Goal: Information Seeking & Learning: Check status

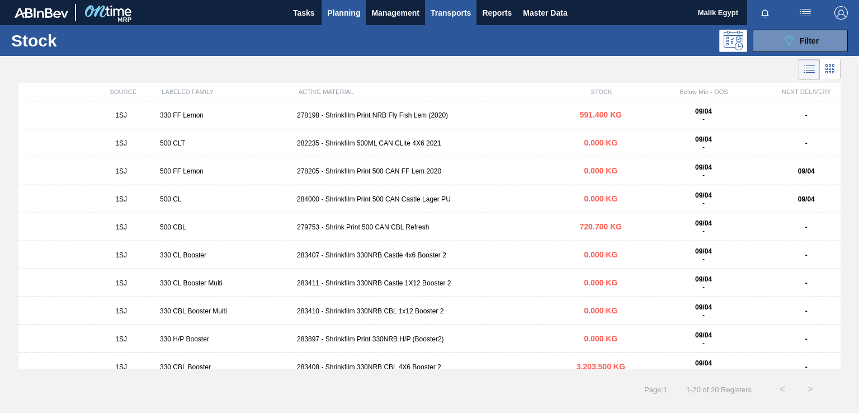
scroll to position [12, 0]
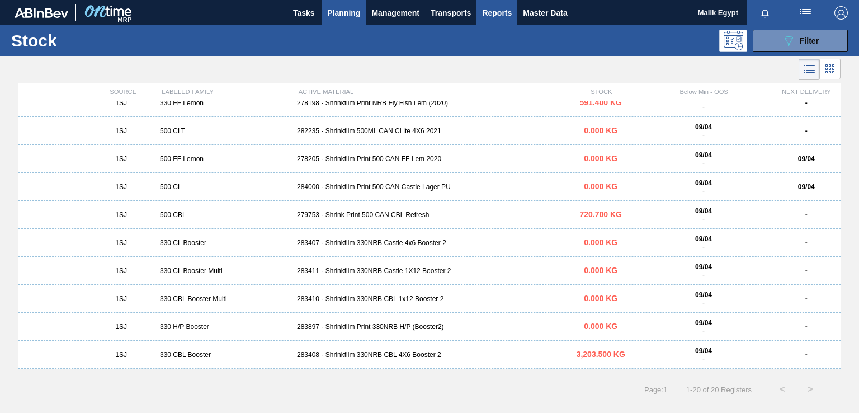
click at [495, 12] on span "Reports" at bounding box center [497, 12] width 30 height 13
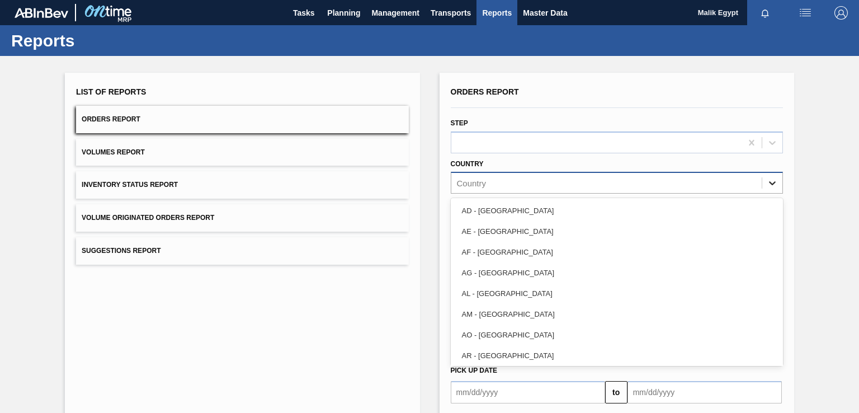
click at [772, 182] on icon at bounding box center [772, 184] width 7 height 4
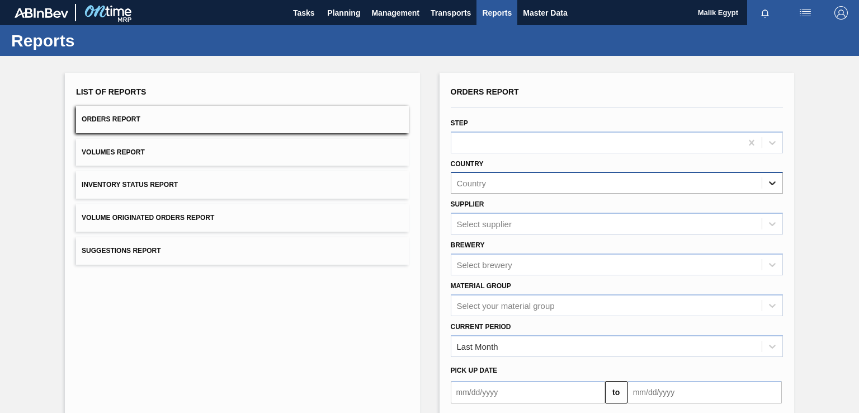
click at [772, 182] on icon at bounding box center [772, 184] width 7 height 4
click at [343, 12] on span "Planning" at bounding box center [343, 12] width 33 height 13
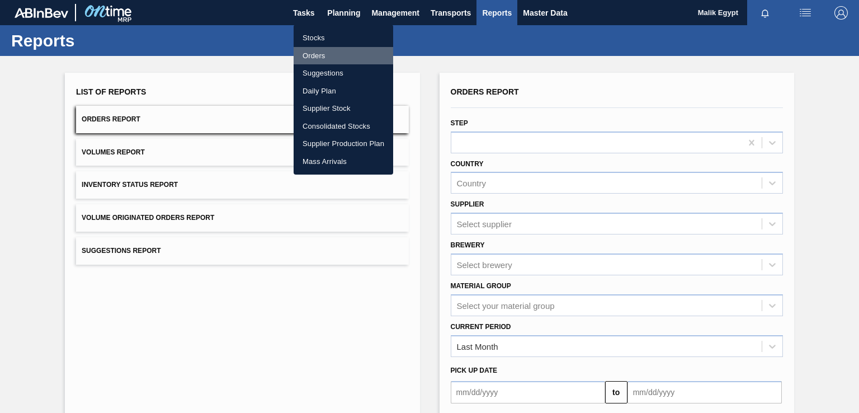
click at [322, 56] on li "Orders" at bounding box center [344, 56] width 100 height 18
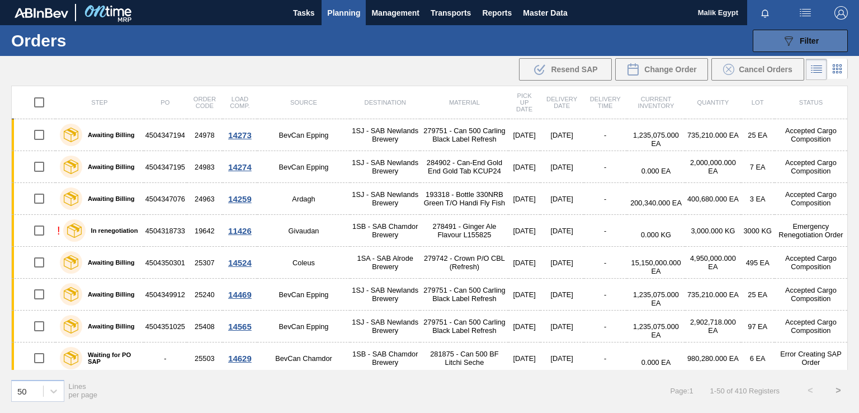
click at [819, 37] on button "089F7B8B-B2A5-4AFE-B5C0-19BA573D28AC Filter" at bounding box center [800, 41] width 95 height 22
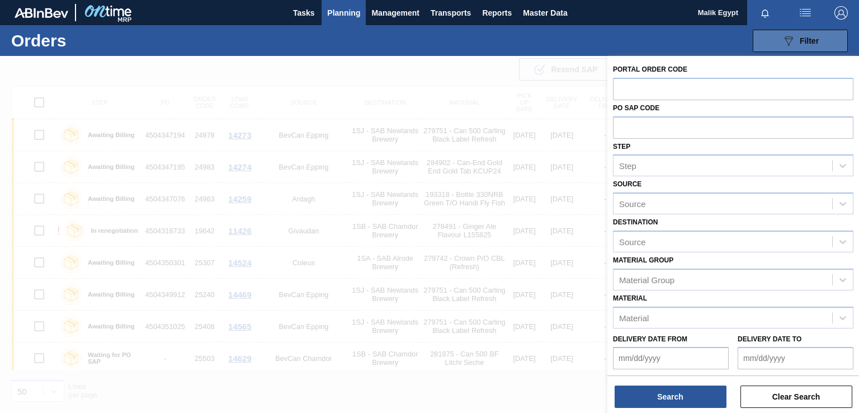
click at [821, 33] on button "089F7B8B-B2A5-4AFE-B5C0-19BA573D28AC Filter" at bounding box center [800, 41] width 95 height 22
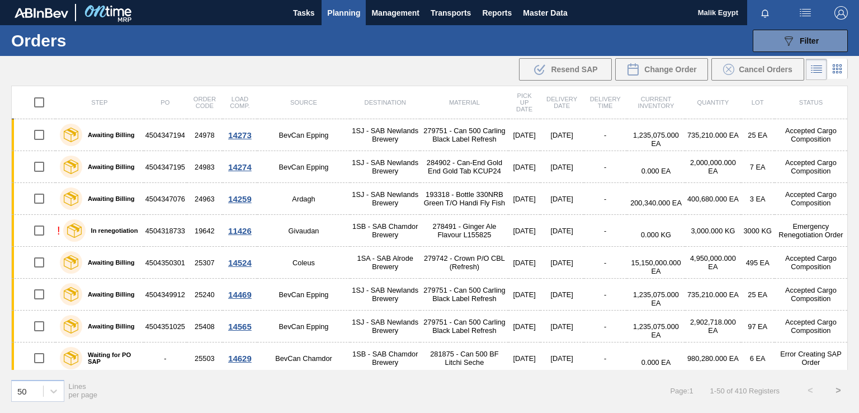
click at [819, 72] on icon at bounding box center [817, 72] width 9 height 1
click at [841, 69] on icon at bounding box center [837, 68] width 13 height 13
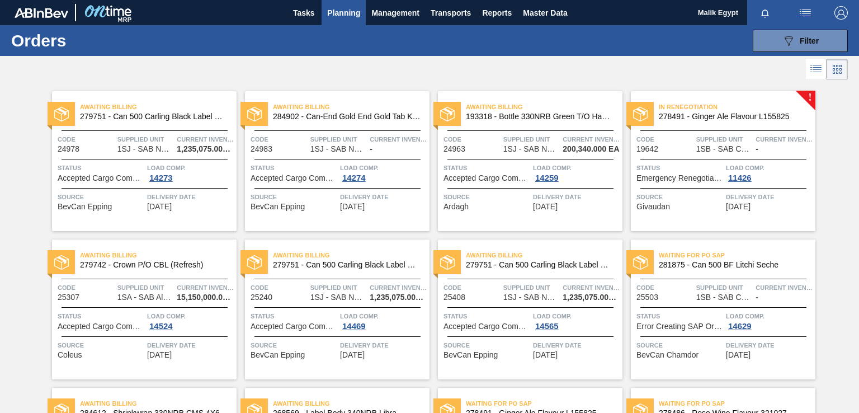
click at [841, 69] on icon at bounding box center [837, 69] width 13 height 13
click at [812, 67] on icon at bounding box center [816, 68] width 13 height 13
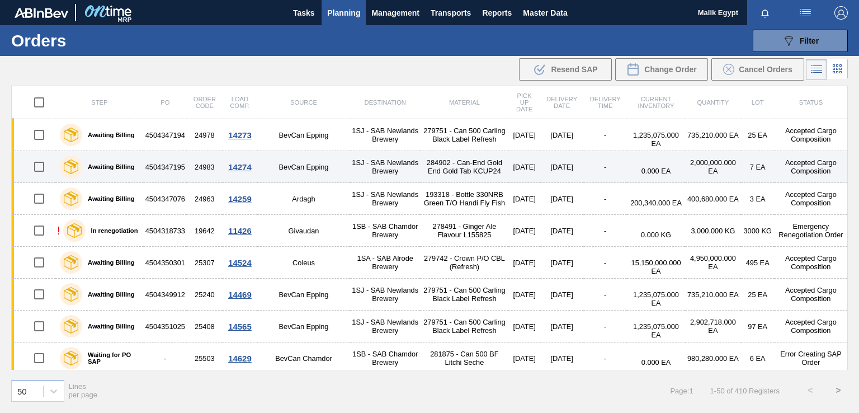
scroll to position [112, 0]
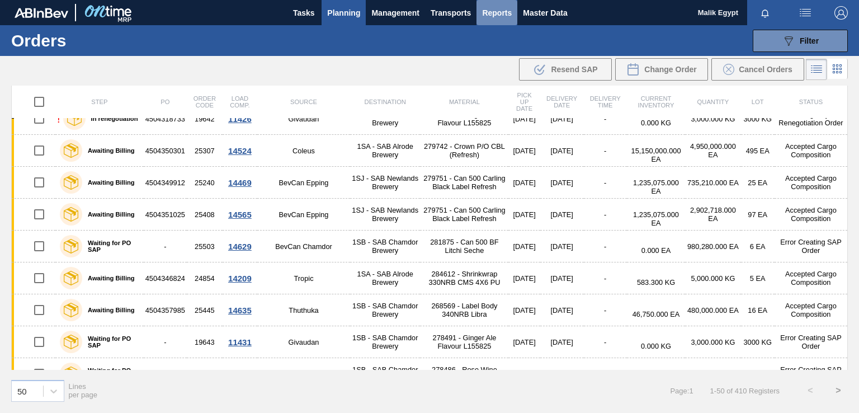
click at [488, 12] on span "Reports" at bounding box center [497, 12] width 30 height 13
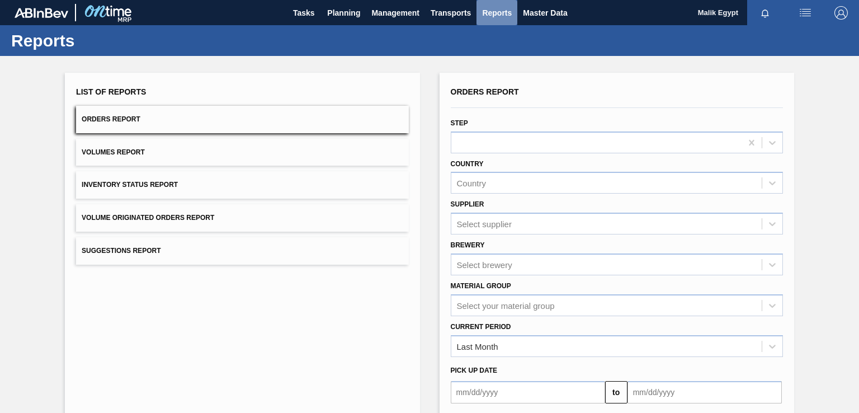
click at [492, 11] on span "Reports" at bounding box center [497, 12] width 30 height 13
click at [345, 14] on span "Planning" at bounding box center [343, 12] width 33 height 13
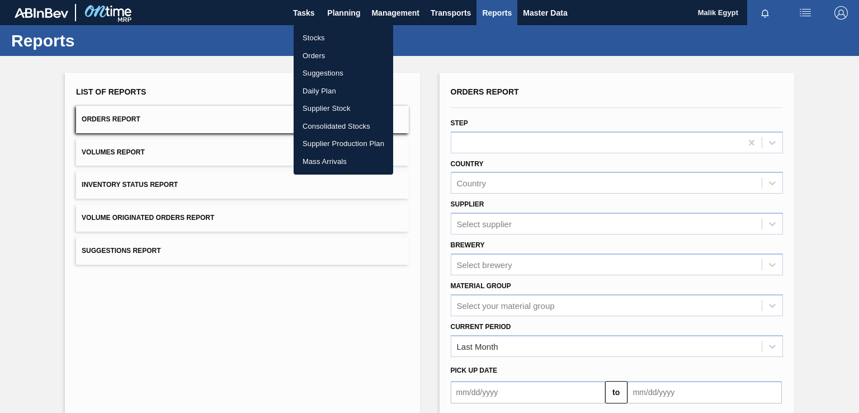
click at [317, 37] on li "Stocks" at bounding box center [344, 38] width 100 height 18
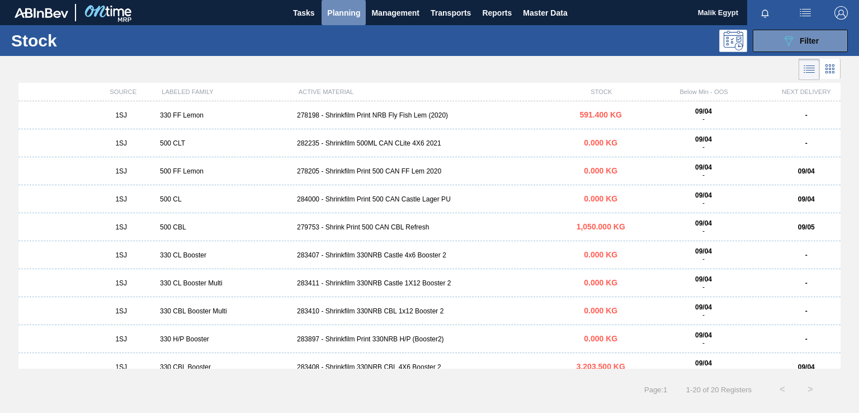
click at [338, 10] on span "Planning" at bounding box center [343, 12] width 33 height 13
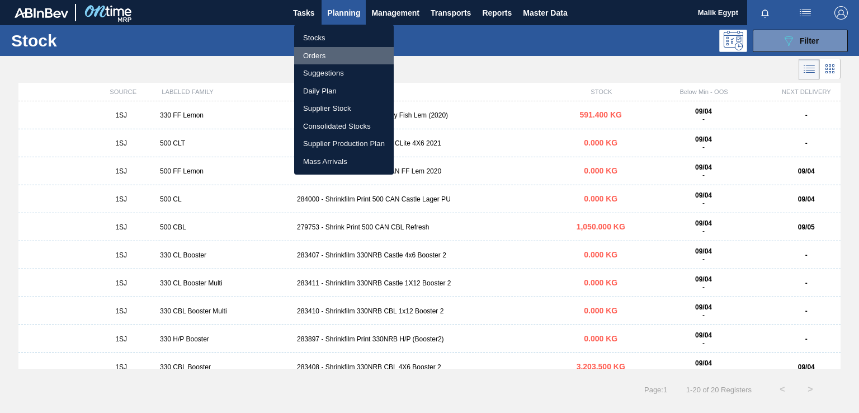
click at [326, 56] on li "Orders" at bounding box center [344, 56] width 100 height 18
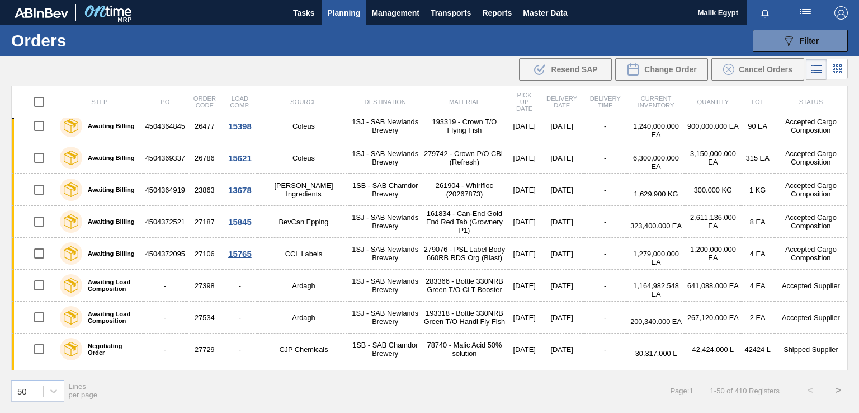
scroll to position [951, 0]
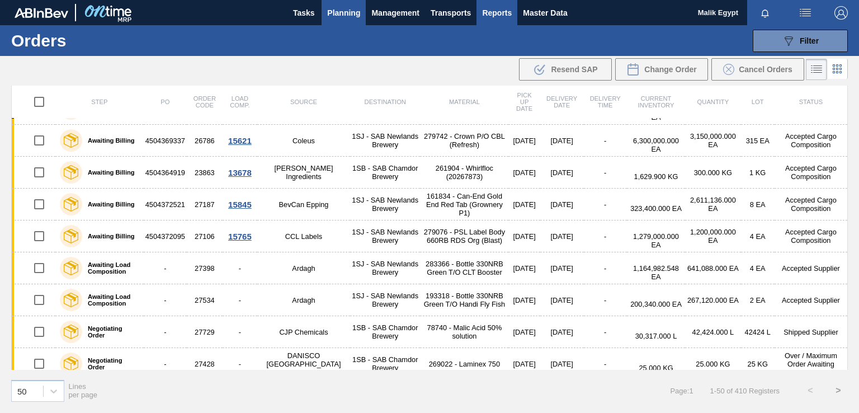
click at [485, 7] on span "Reports" at bounding box center [497, 12] width 30 height 13
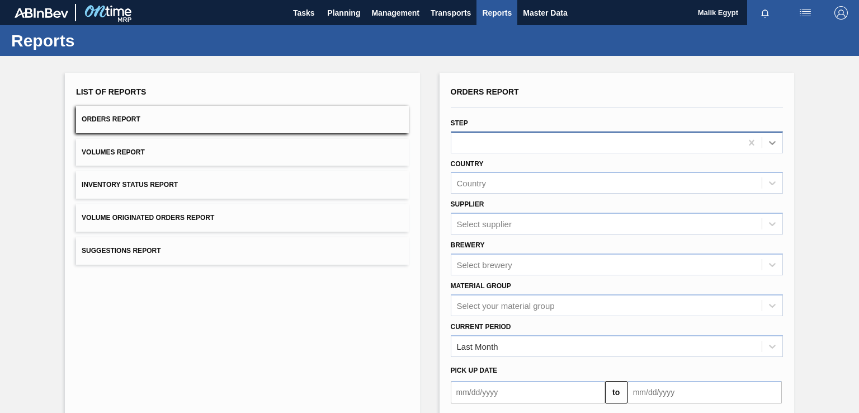
click at [773, 147] on icon at bounding box center [772, 142] width 11 height 11
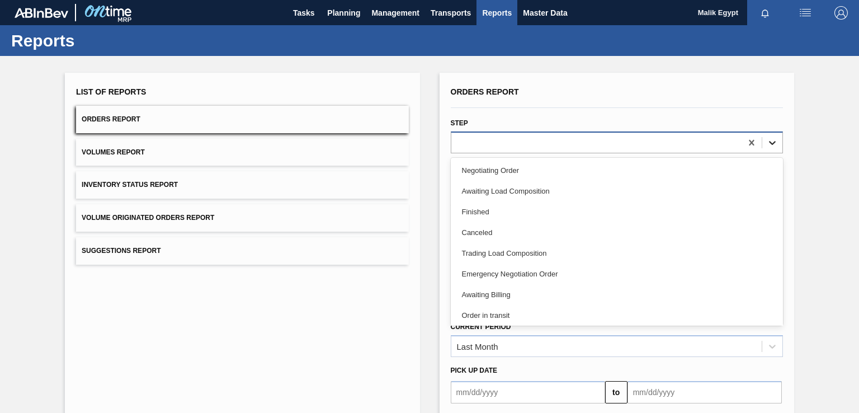
click at [773, 147] on icon at bounding box center [772, 142] width 11 height 11
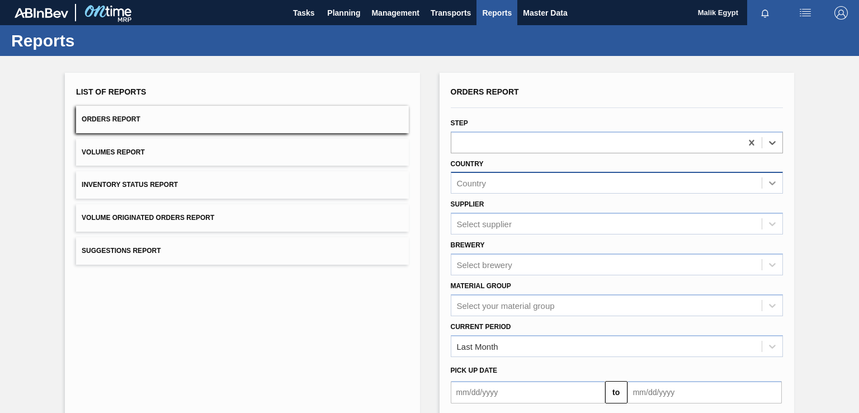
click at [772, 184] on icon at bounding box center [772, 184] width 7 height 4
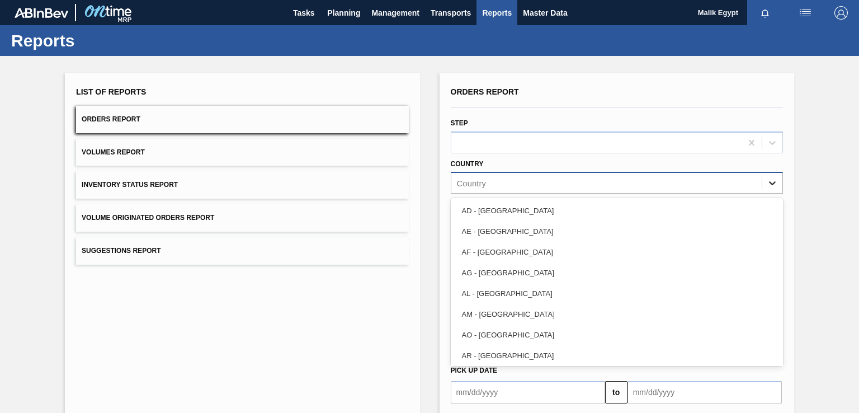
click at [772, 184] on icon at bounding box center [772, 184] width 7 height 4
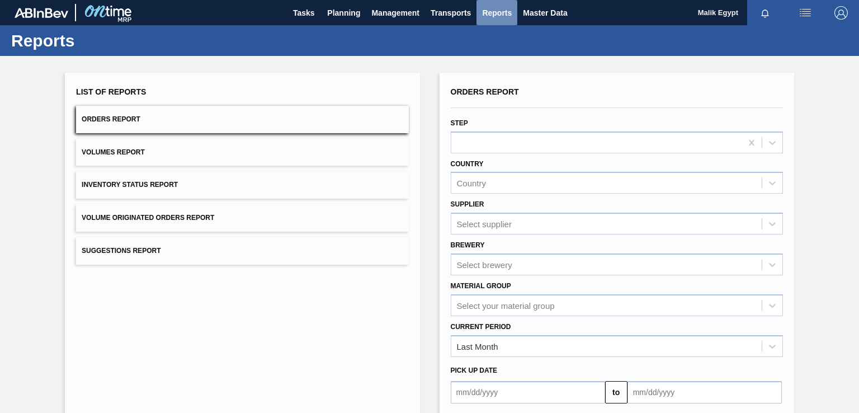
click at [495, 12] on span "Reports" at bounding box center [497, 12] width 30 height 13
click at [496, 11] on span "Reports" at bounding box center [497, 12] width 30 height 13
click at [445, 11] on span "Transports" at bounding box center [451, 12] width 40 height 13
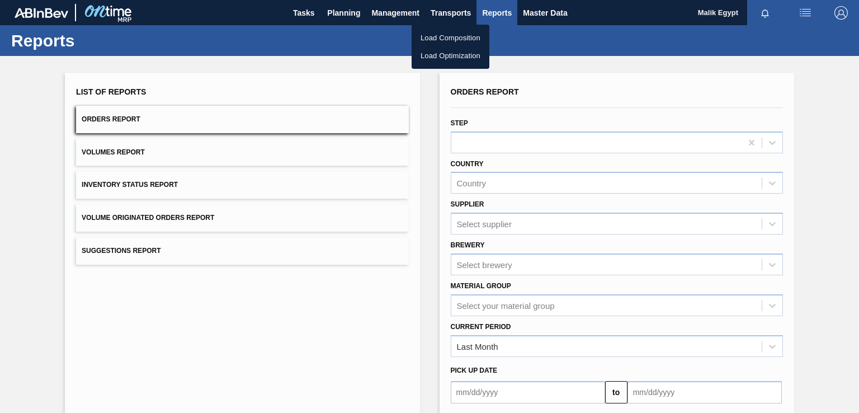
click at [344, 12] on div at bounding box center [429, 206] width 859 height 413
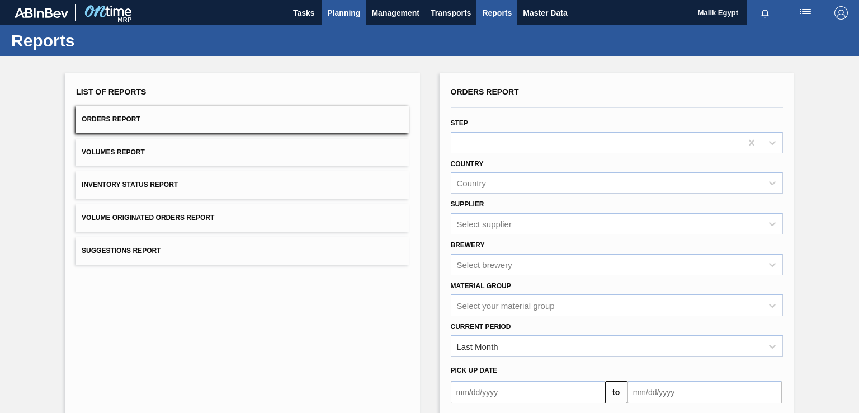
click at [346, 10] on span "Planning" at bounding box center [343, 12] width 33 height 13
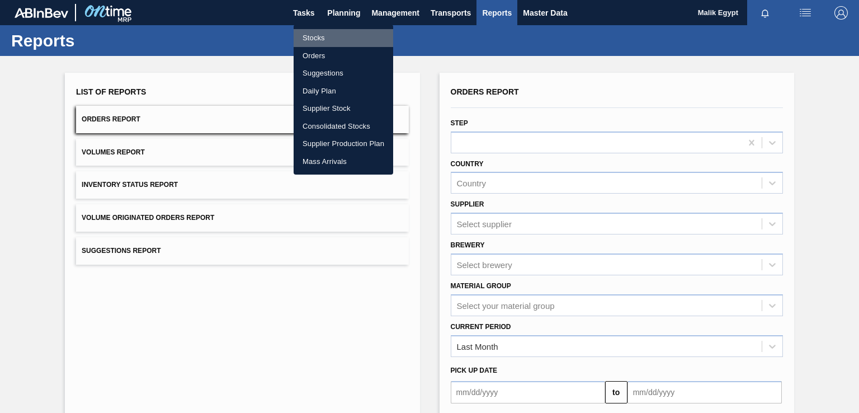
click at [323, 38] on li "Stocks" at bounding box center [344, 38] width 100 height 18
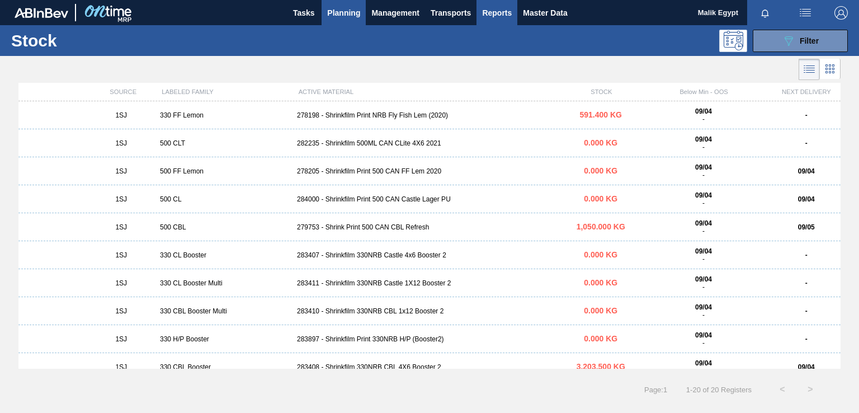
click at [496, 12] on span "Reports" at bounding box center [497, 12] width 30 height 13
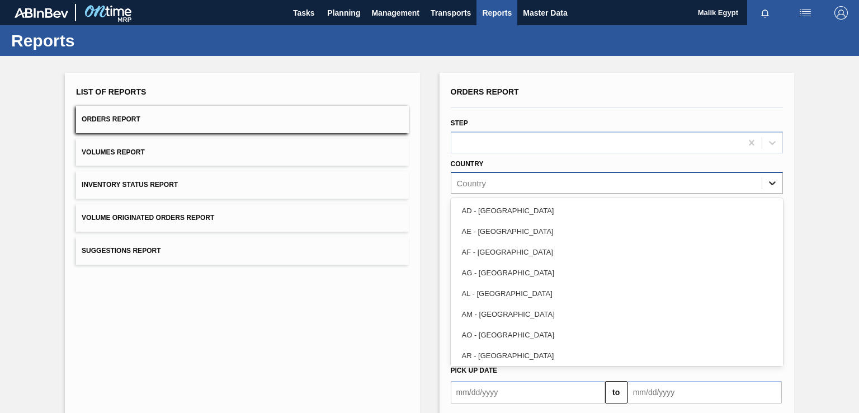
click at [772, 183] on icon at bounding box center [772, 184] width 7 height 4
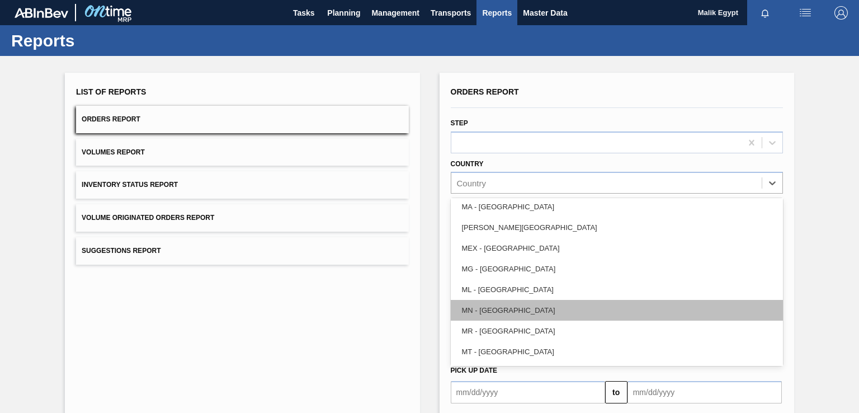
scroll to position [1927, 0]
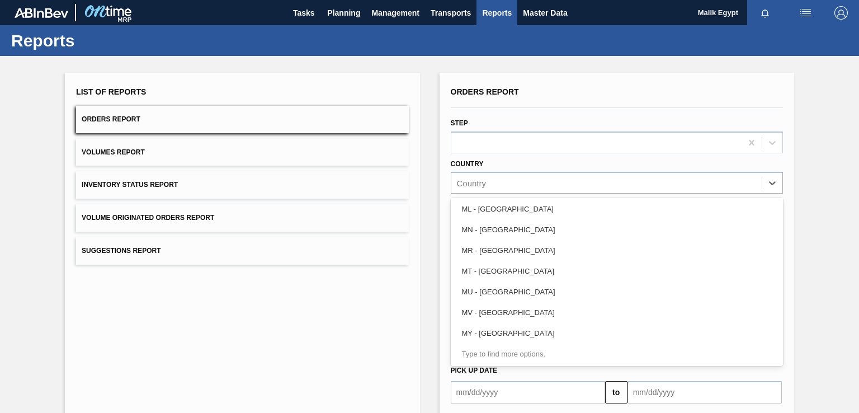
click at [623, 99] on div "Orders Report" at bounding box center [617, 92] width 332 height 16
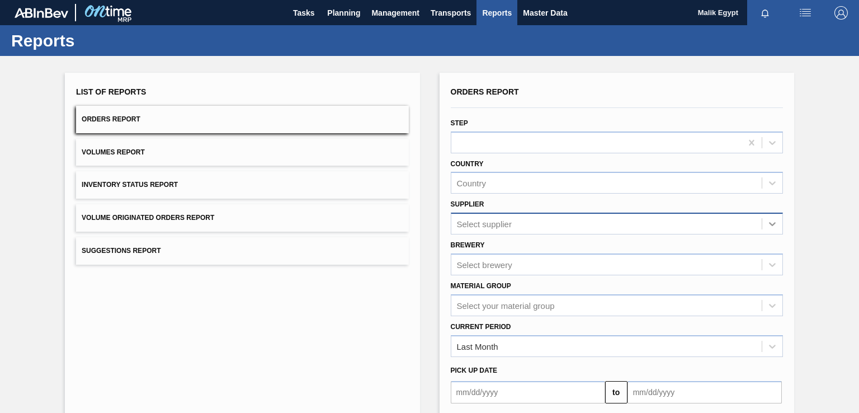
click at [769, 229] on div at bounding box center [773, 224] width 20 height 20
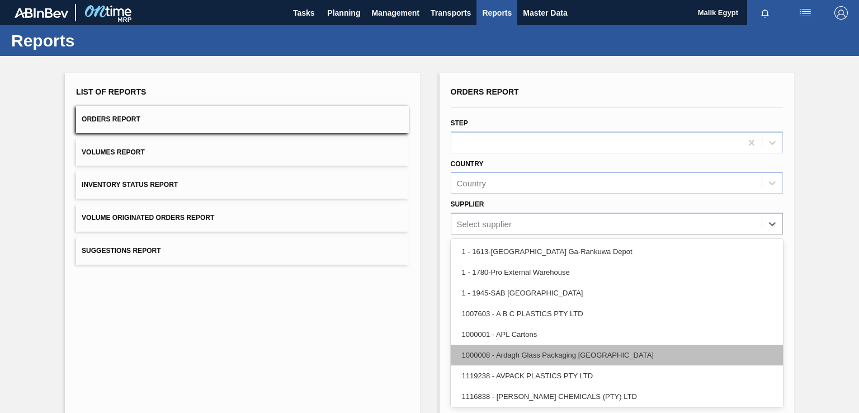
click at [574, 354] on div "1000008 - Ardagh Glass Packaging [GEOGRAPHIC_DATA]" at bounding box center [617, 355] width 332 height 21
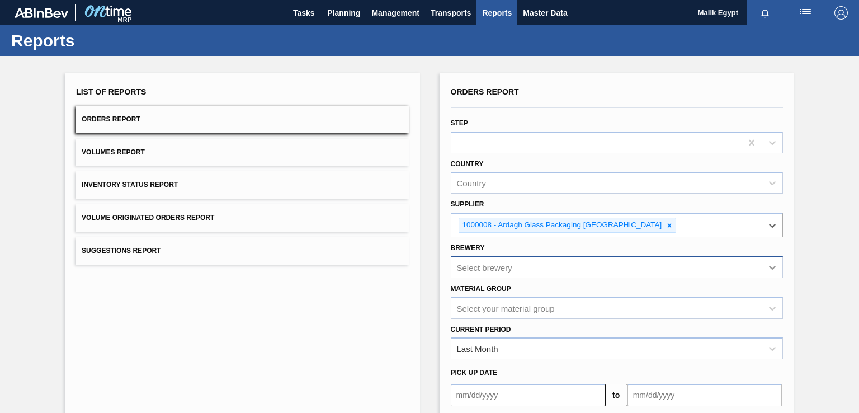
click at [772, 269] on div "Select brewery" at bounding box center [617, 267] width 332 height 22
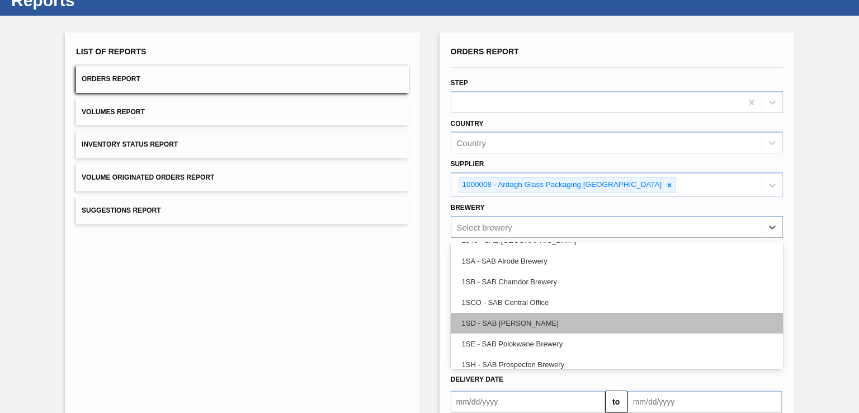
scroll to position [105, 0]
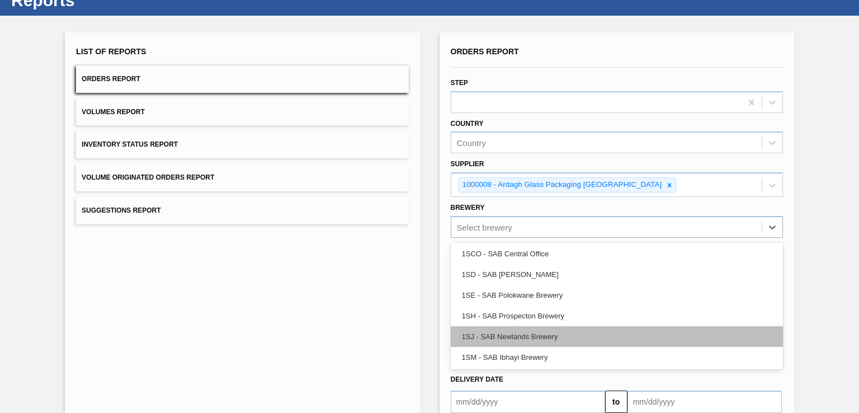
click at [573, 337] on div "1SJ - SAB Newlands Brewery" at bounding box center [617, 336] width 332 height 21
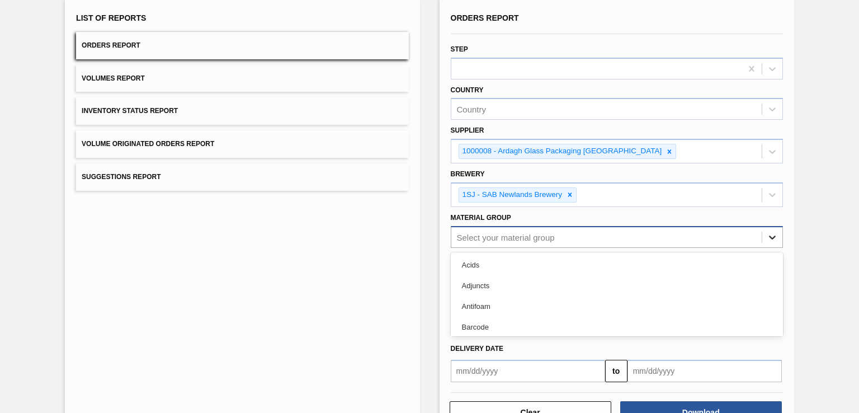
click at [773, 248] on div "option Acids focused, 1 of 28. 28 results available. Use Up and Down to choose …" at bounding box center [617, 237] width 332 height 22
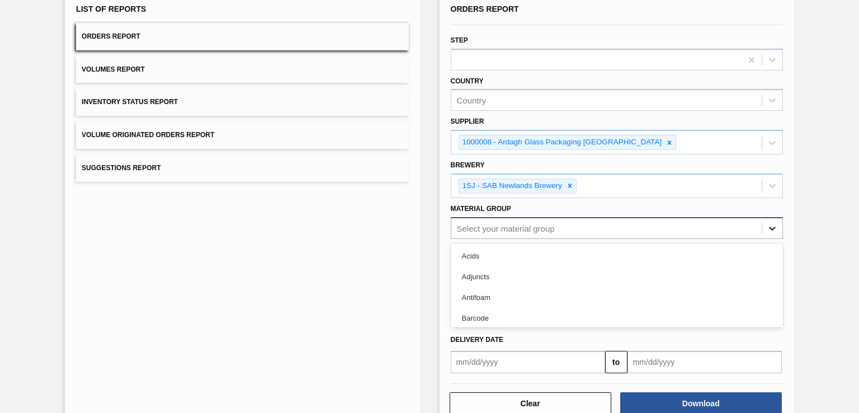
scroll to position [83, 0]
click at [804, 213] on div "List of Reports Orders Report Volumes Report Inventory Status Report Volume Ori…" at bounding box center [429, 207] width 859 height 468
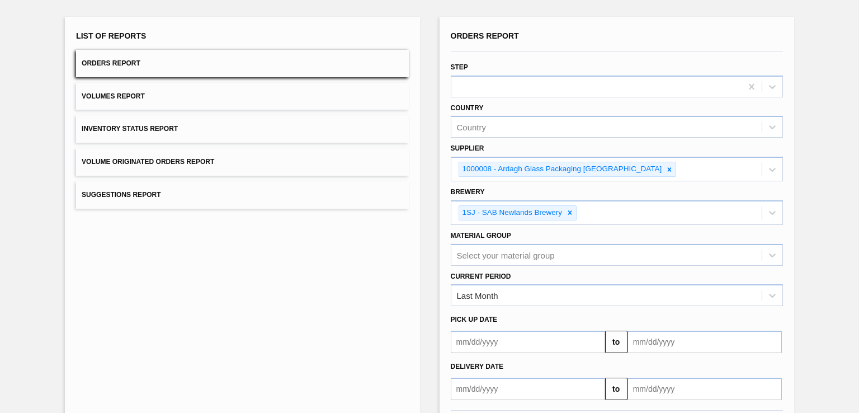
scroll to position [0, 0]
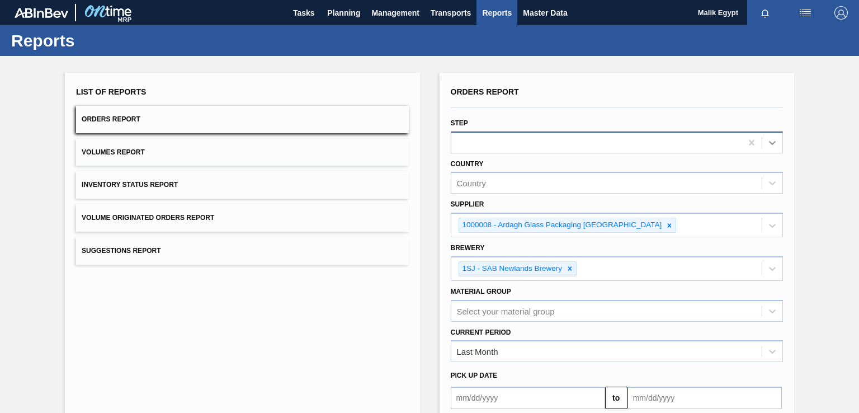
click at [772, 144] on icon at bounding box center [772, 142] width 11 height 11
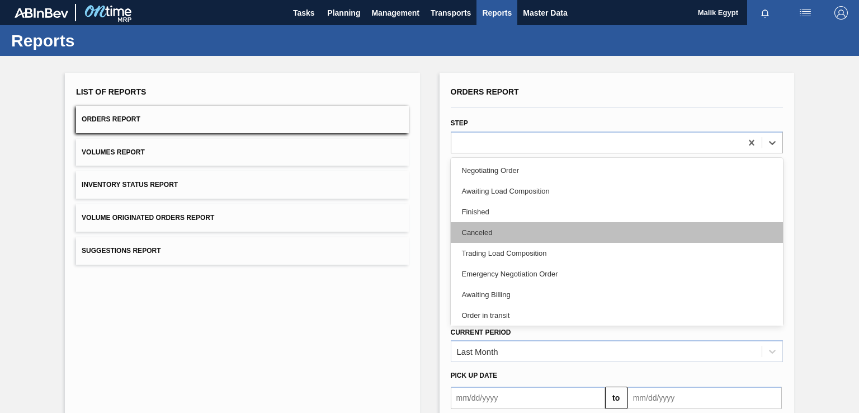
click at [501, 230] on div "Canceled" at bounding box center [617, 232] width 332 height 21
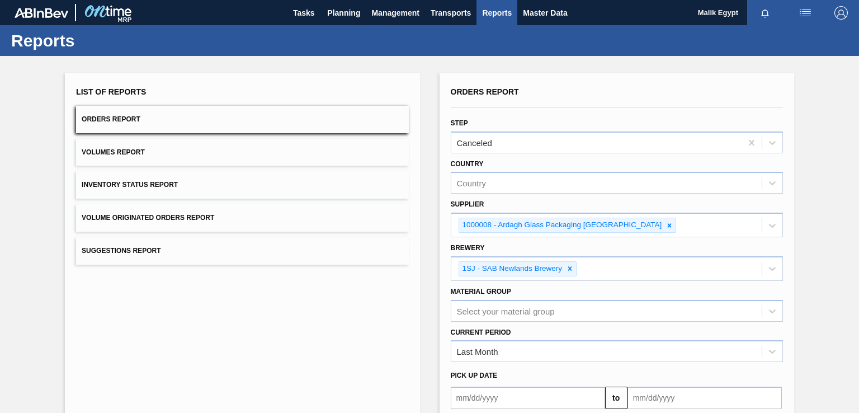
click at [116, 117] on span "Orders Report" at bounding box center [111, 119] width 59 height 8
click at [770, 309] on div "Select your material group" at bounding box center [617, 311] width 332 height 22
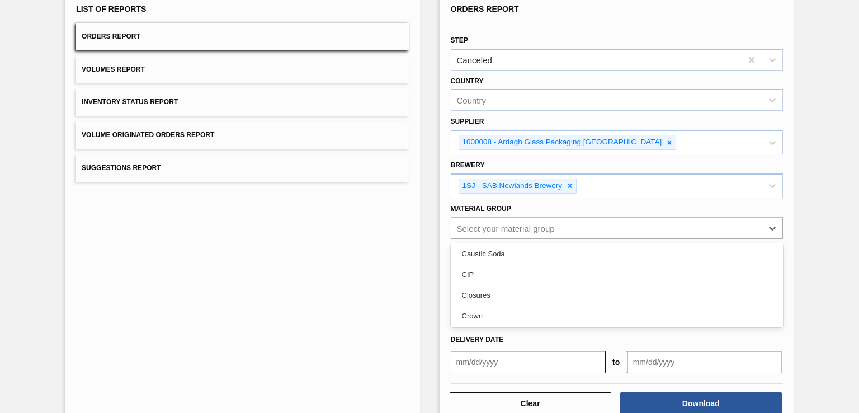
scroll to position [499, 0]
click at [298, 258] on div "List of Reports Orders Report Volumes Report Inventory Status Report Volume Ori…" at bounding box center [242, 208] width 355 height 437
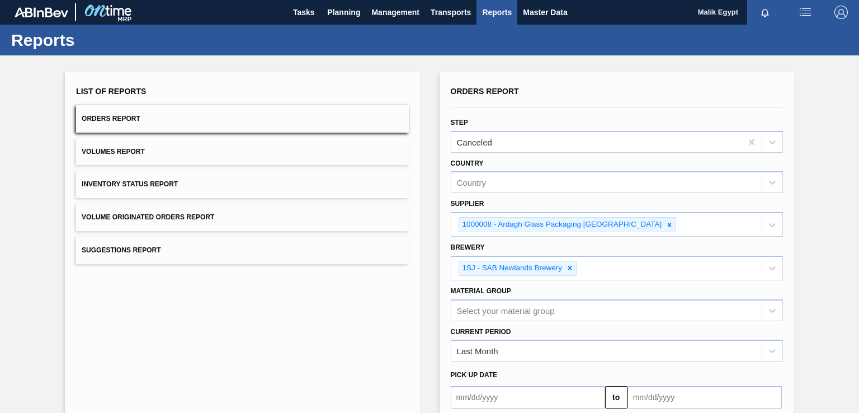
scroll to position [0, 0]
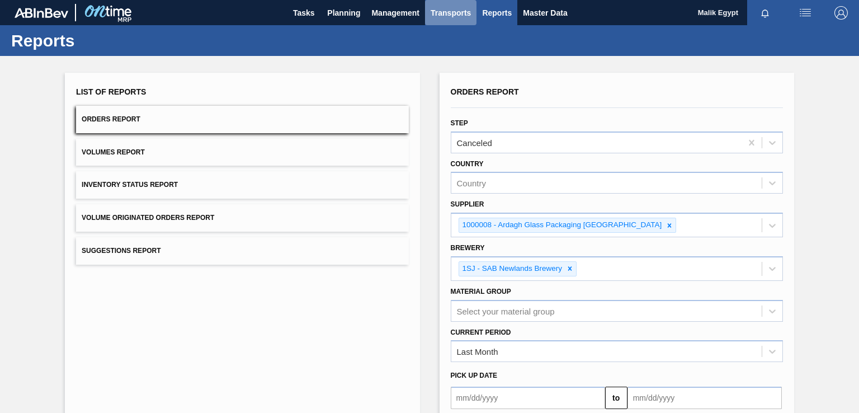
click at [459, 13] on span "Transports" at bounding box center [451, 12] width 40 height 13
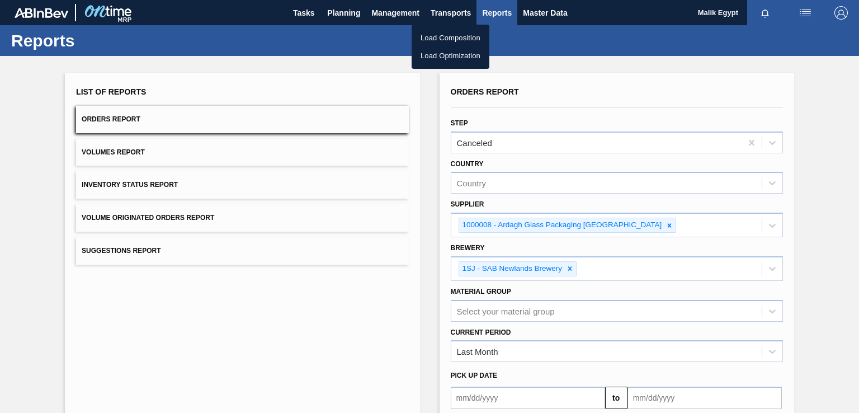
click at [470, 36] on li "Load Composition" at bounding box center [451, 38] width 78 height 18
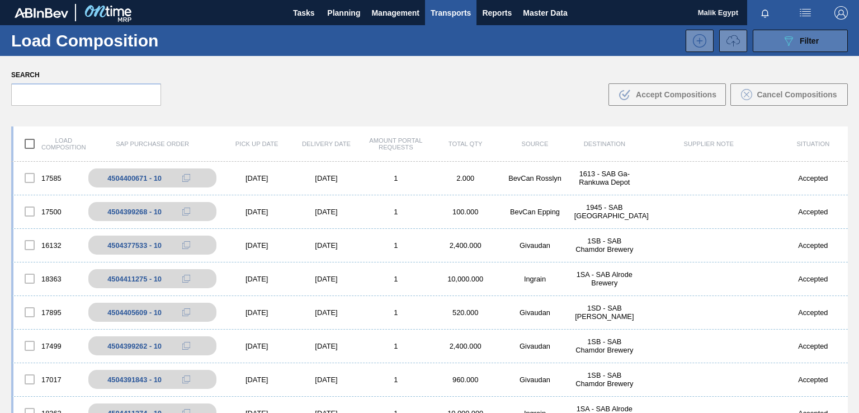
click at [803, 39] on span "Filter" at bounding box center [809, 40] width 19 height 9
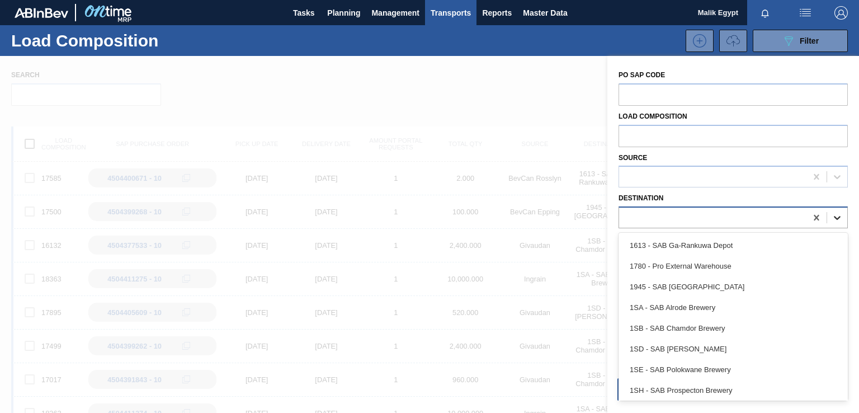
click at [836, 218] on icon at bounding box center [837, 217] width 11 height 11
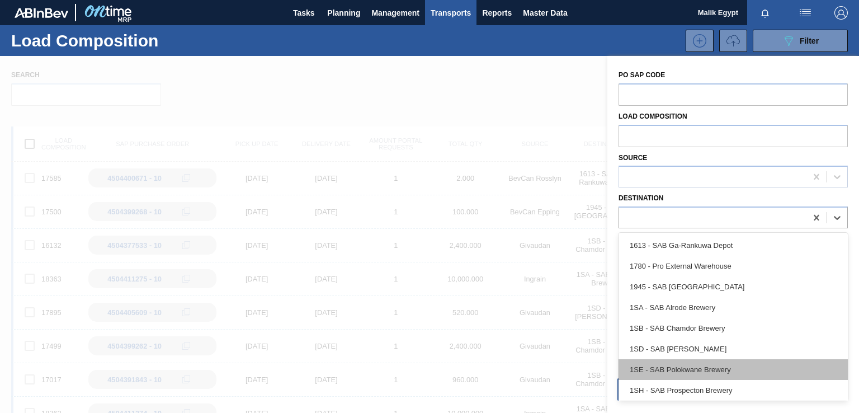
scroll to position [44, 0]
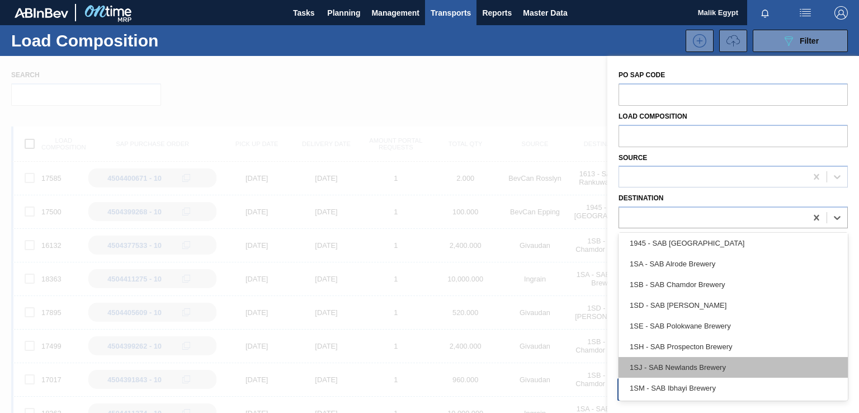
click at [708, 365] on div "1SJ - SAB Newlands Brewery" at bounding box center [733, 367] width 229 height 21
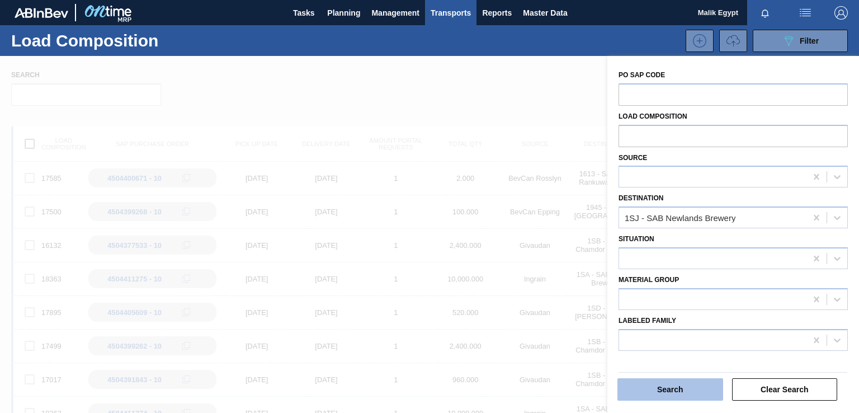
click at [674, 390] on button "Search" at bounding box center [671, 389] width 106 height 22
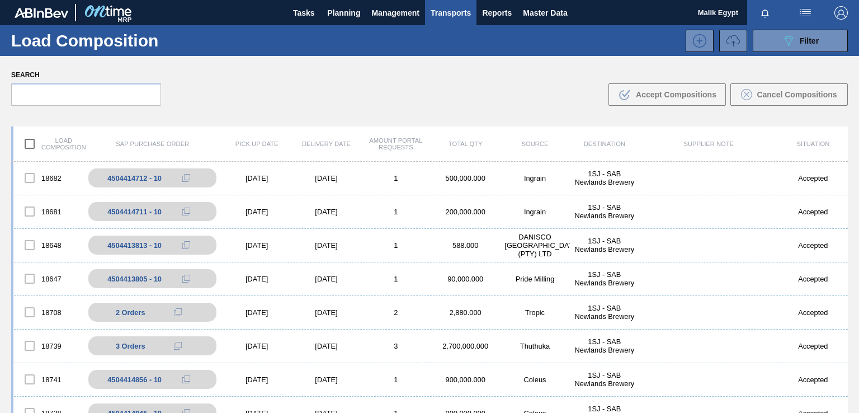
drag, startPoint x: 847, startPoint y: 186, endPoint x: 847, endPoint y: 195, distance: 8.4
click at [847, 195] on div "Load composition SAP Purchase Order Pick up Date Delivery Date Amount Portal Re…" at bounding box center [429, 305] width 859 height 377
click at [125, 177] on div "4504414712 - 10" at bounding box center [141, 178] width 54 height 8
click at [195, 178] on icon at bounding box center [197, 178] width 8 height 8
click at [197, 177] on icon at bounding box center [197, 178] width 8 height 8
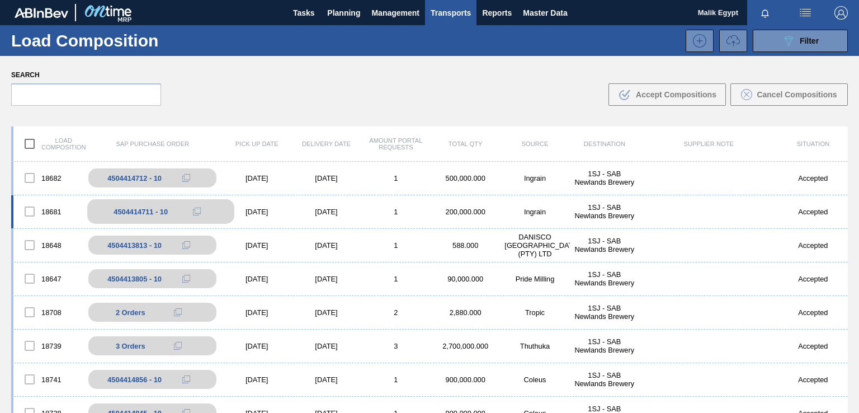
click at [210, 214] on div "4504414711 - 10" at bounding box center [160, 211] width 147 height 25
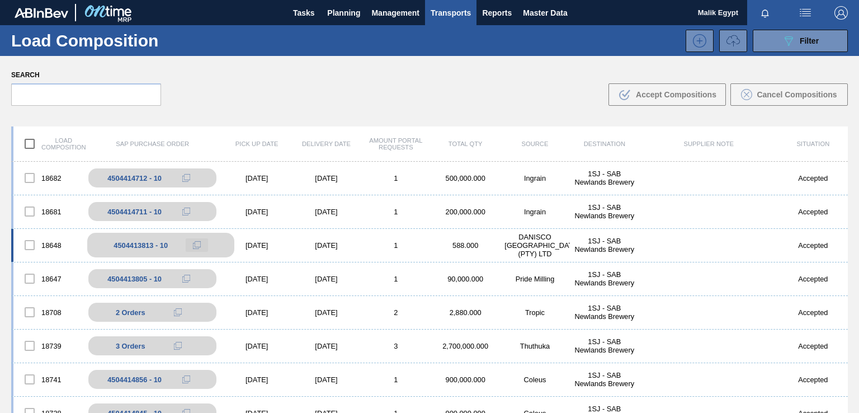
click at [196, 246] on icon at bounding box center [197, 245] width 8 height 8
